Goal: Navigation & Orientation: Find specific page/section

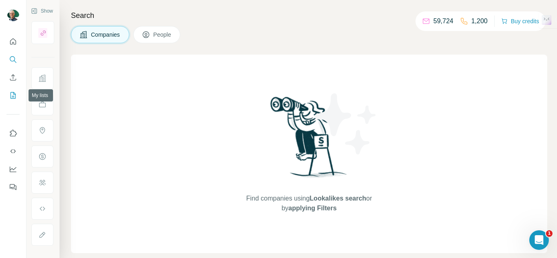
click at [13, 102] on button "My lists" at bounding box center [13, 95] width 13 height 15
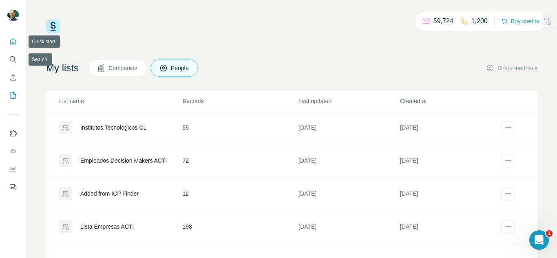
click at [16, 46] on button "Quick start" at bounding box center [13, 41] width 13 height 15
